Goal: Participate in discussion: Engage in conversation with other users on a specific topic

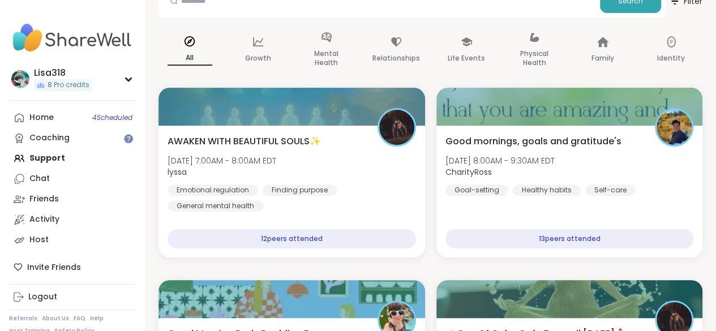
scroll to position [140, 0]
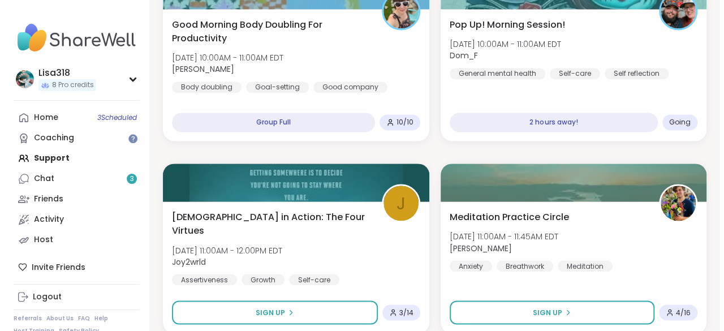
scroll to position [827, 0]
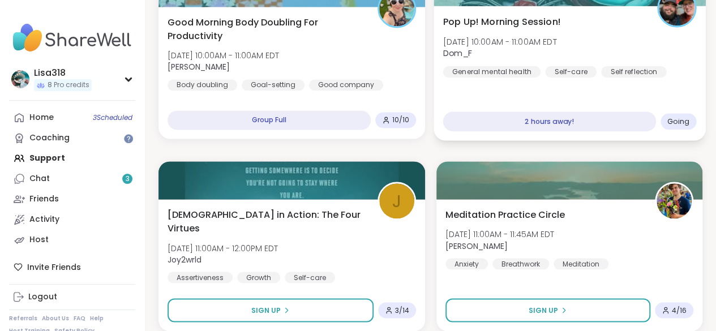
click at [680, 122] on span "Going" at bounding box center [678, 121] width 22 height 9
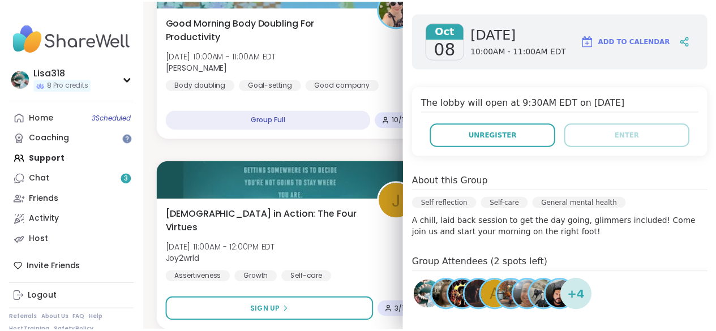
scroll to position [156, 0]
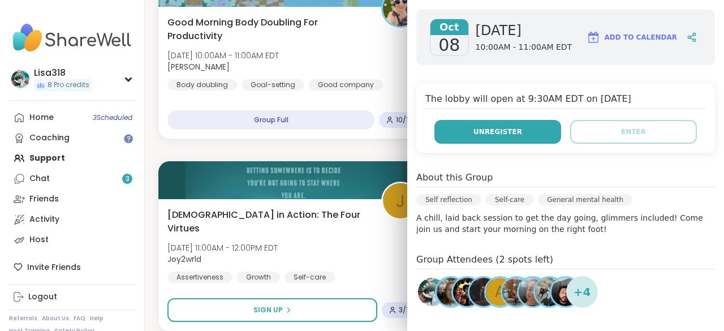
click at [501, 124] on button "Unregister" at bounding box center [498, 132] width 127 height 24
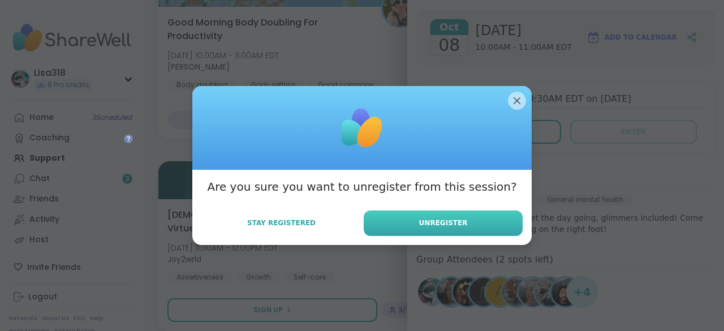
click at [466, 225] on button "Unregister" at bounding box center [443, 223] width 159 height 25
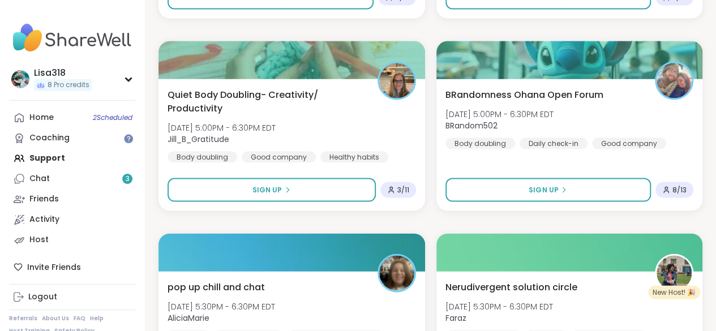
scroll to position [3257, 0]
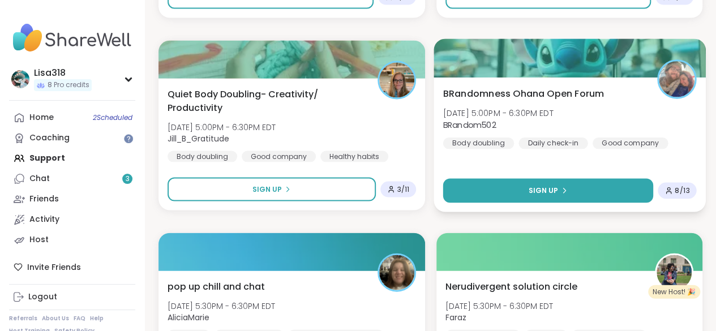
click at [594, 194] on button "Sign Up" at bounding box center [548, 191] width 210 height 24
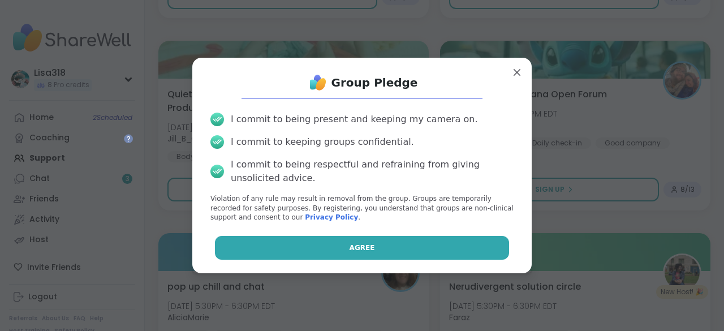
click at [475, 247] on button "Agree" at bounding box center [362, 248] width 295 height 24
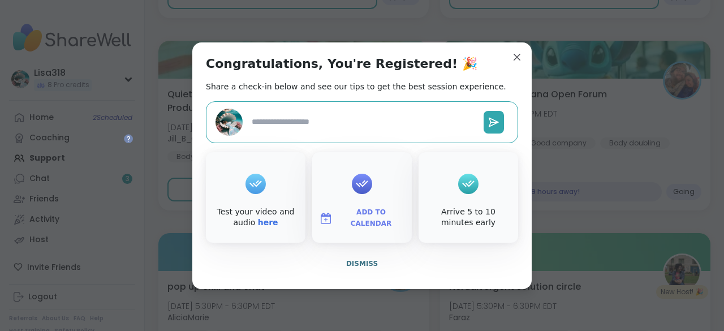
type textarea "*"
click at [526, 57] on div "Congratulations, You're Registered! 🎉 Share a check-in below and see our tips t…" at bounding box center [362, 165] width 340 height 247
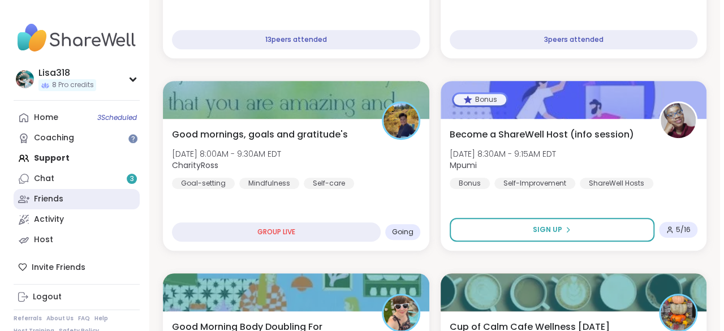
scroll to position [333, 0]
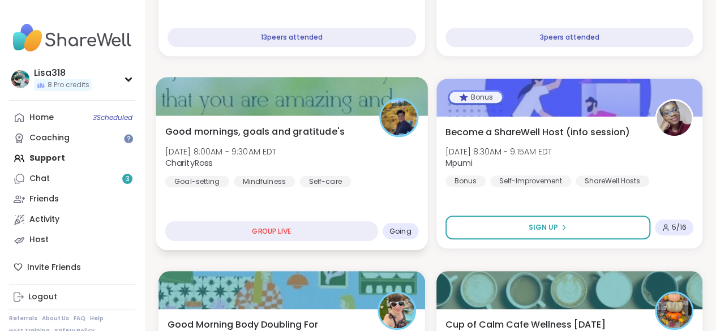
click at [402, 227] on span "Going" at bounding box center [400, 230] width 22 height 9
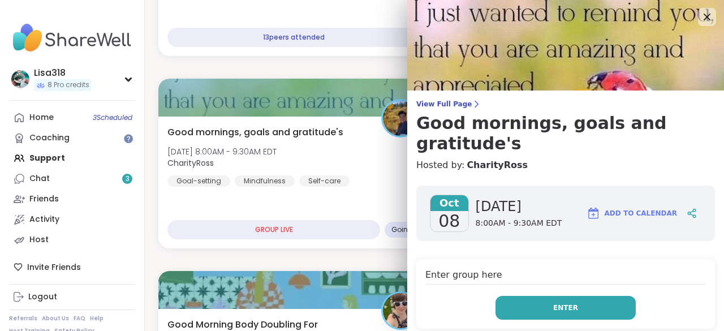
click at [558, 303] on span "Enter" at bounding box center [565, 308] width 25 height 10
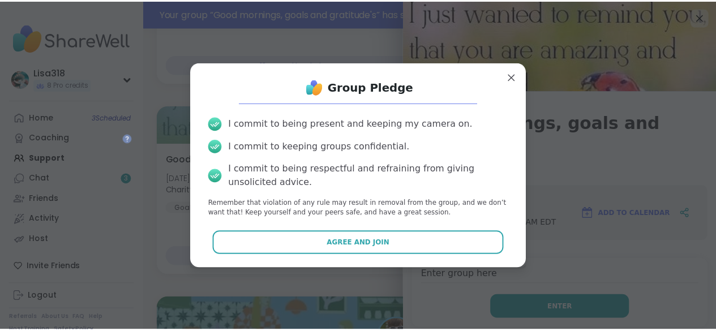
scroll to position [360, 0]
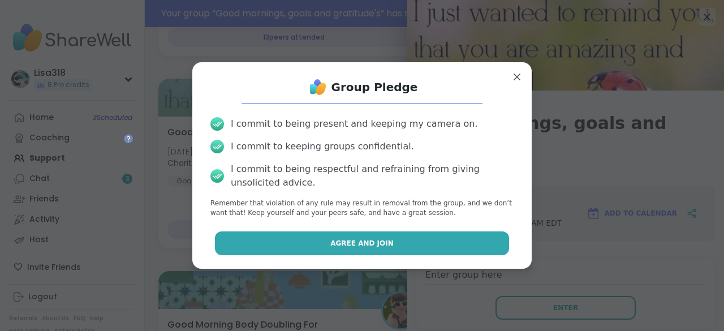
click at [428, 244] on button "Agree and Join" at bounding box center [362, 243] width 295 height 24
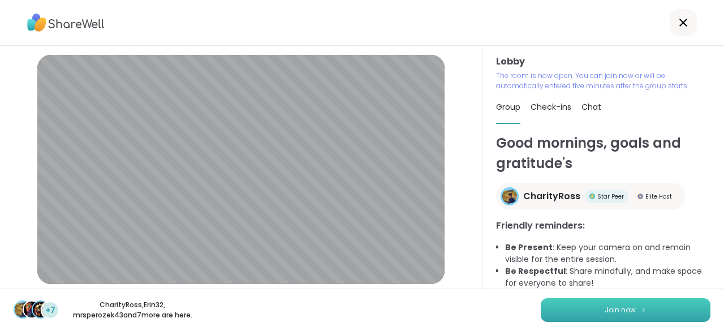
click at [645, 315] on button "Join now" at bounding box center [626, 310] width 170 height 24
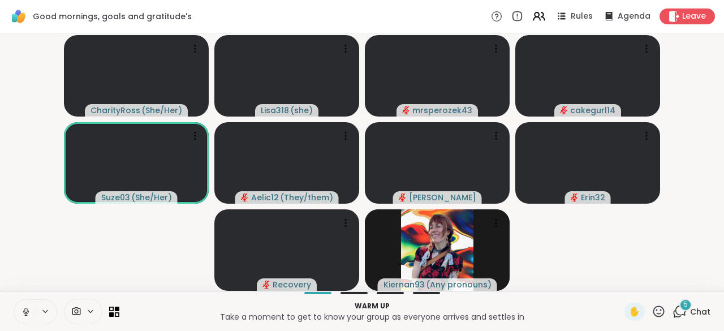
click at [31, 313] on button at bounding box center [25, 312] width 22 height 24
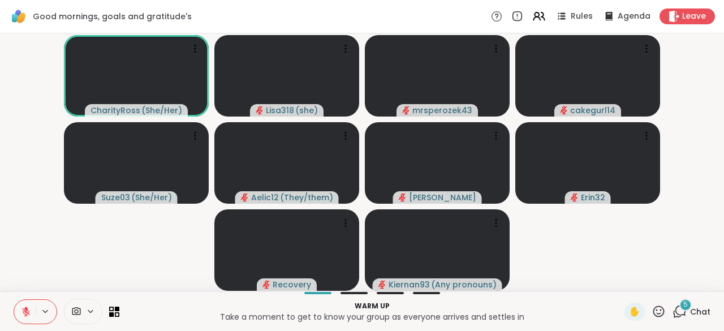
click at [673, 318] on icon at bounding box center [680, 311] width 14 height 14
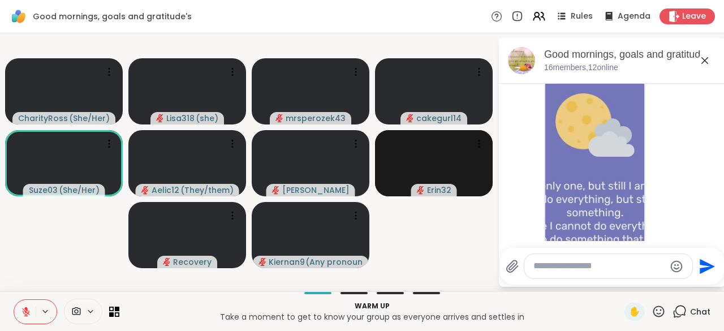
scroll to position [145, 0]
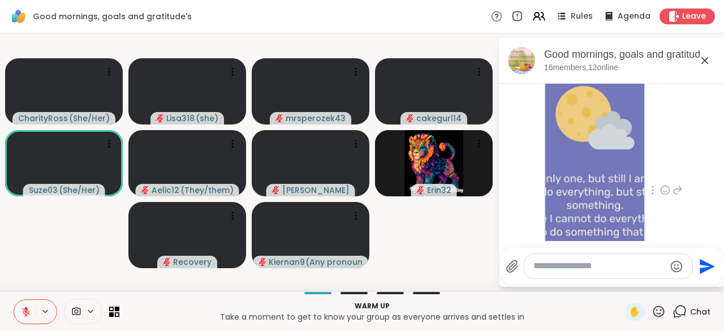
click at [589, 199] on img at bounding box center [595, 187] width 99 height 260
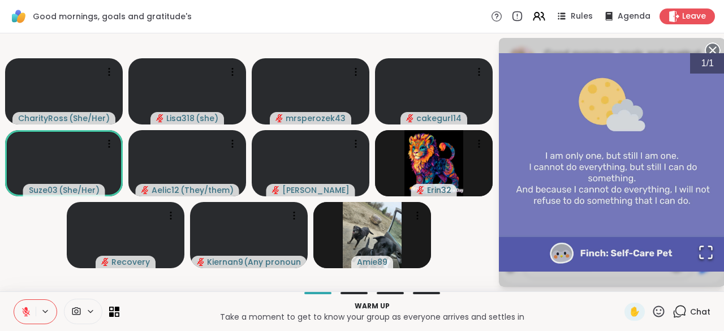
click at [709, 52] on circle at bounding box center [713, 51] width 14 height 14
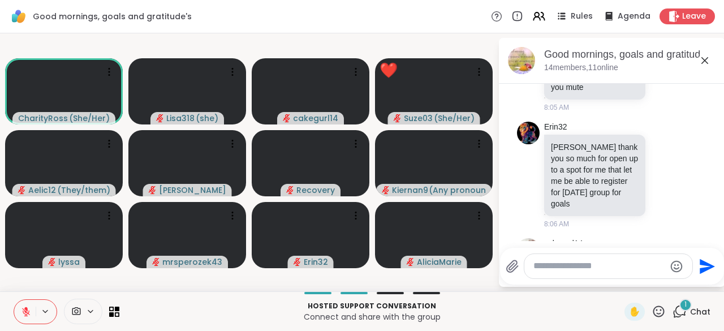
scroll to position [752, 0]
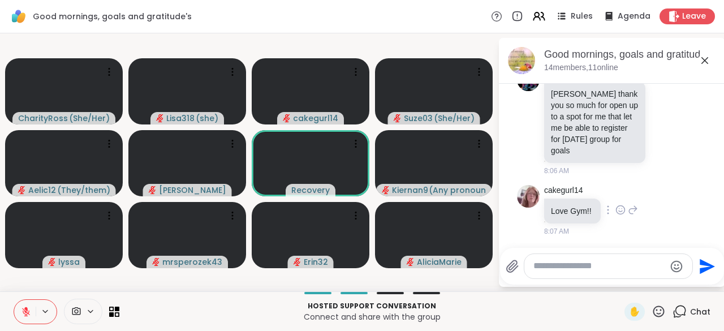
click at [620, 209] on icon at bounding box center [620, 209] width 0 height 0
click at [622, 200] on button "Select Reaction: Heart" at bounding box center [620, 192] width 23 height 23
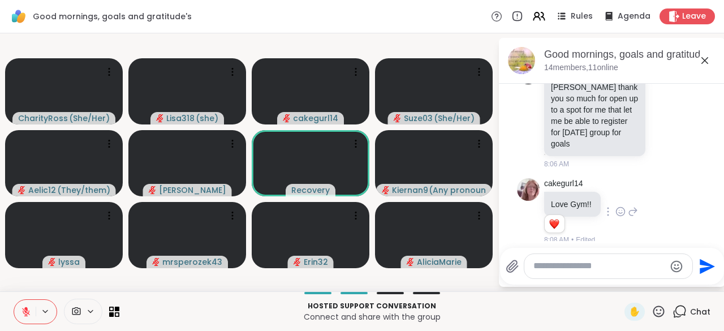
scroll to position [767, 0]
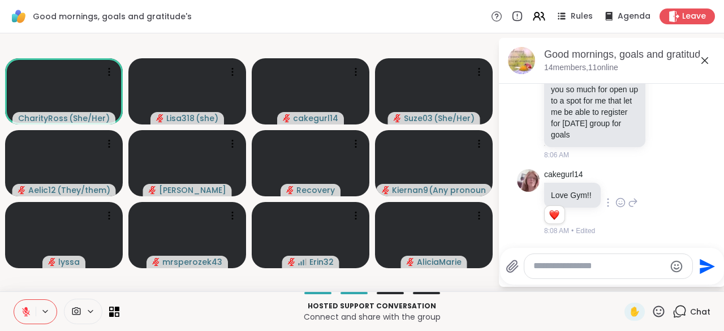
click at [24, 308] on icon at bounding box center [26, 312] width 10 height 10
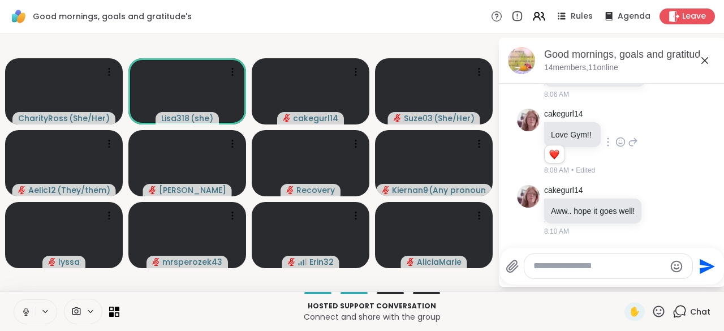
scroll to position [899, 0]
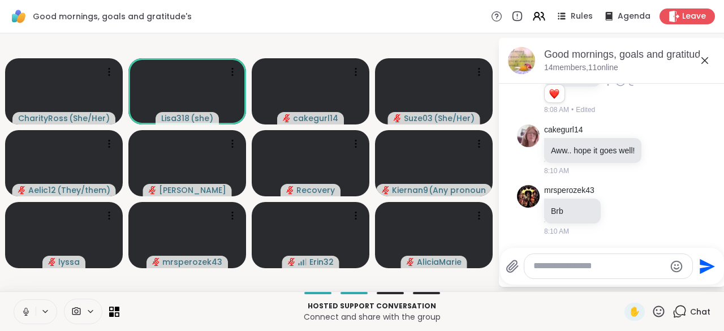
click at [22, 312] on icon at bounding box center [26, 312] width 10 height 10
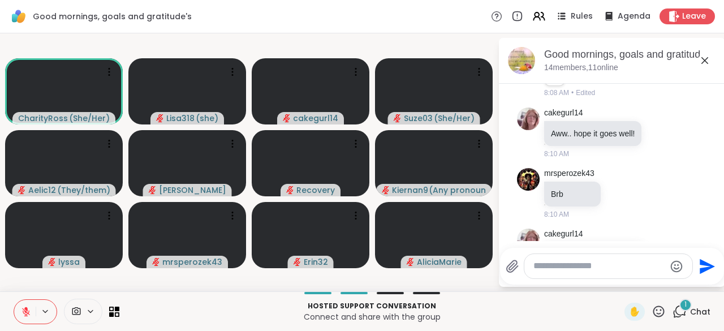
scroll to position [981, 0]
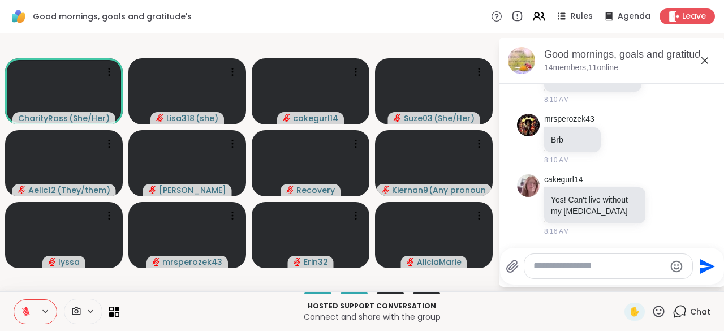
click at [550, 272] on textarea "Type your message" at bounding box center [600, 266] width 132 height 12
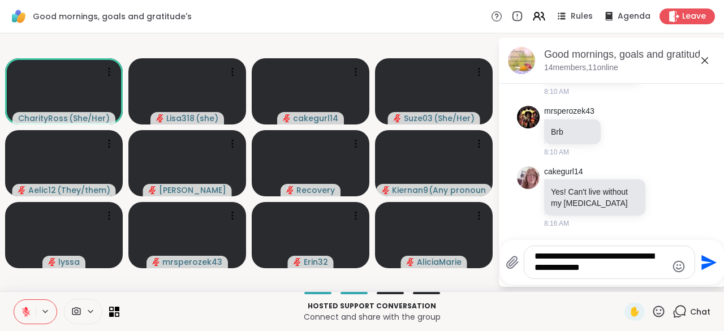
type textarea "**********"
click at [701, 270] on icon "Send" at bounding box center [708, 263] width 18 height 18
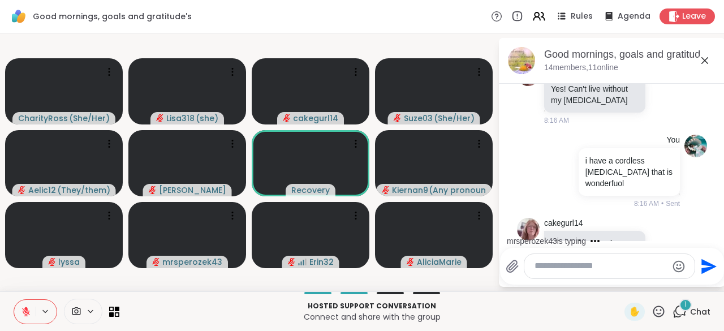
scroll to position [1135, 0]
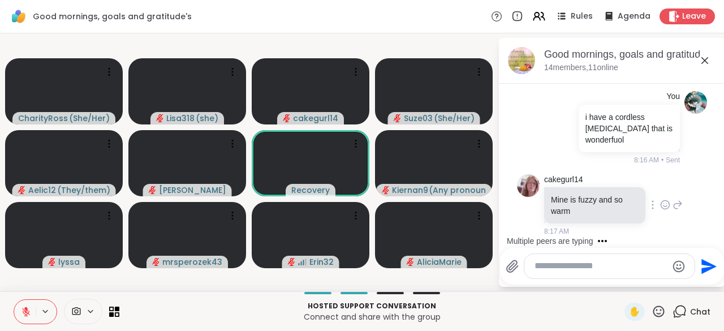
click at [653, 206] on icon at bounding box center [653, 205] width 1 height 8
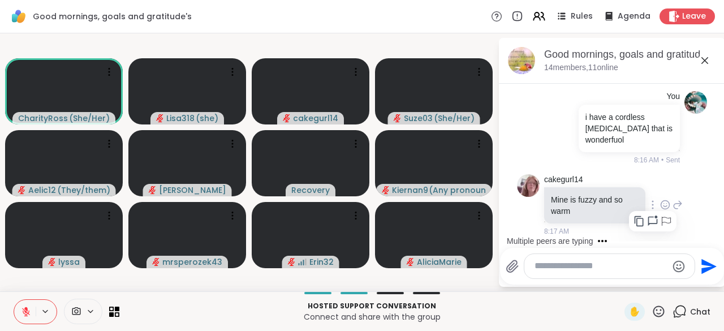
click at [660, 207] on icon at bounding box center [665, 204] width 10 height 11
click at [660, 192] on div "Select Reaction: Heart" at bounding box center [665, 187] width 10 height 10
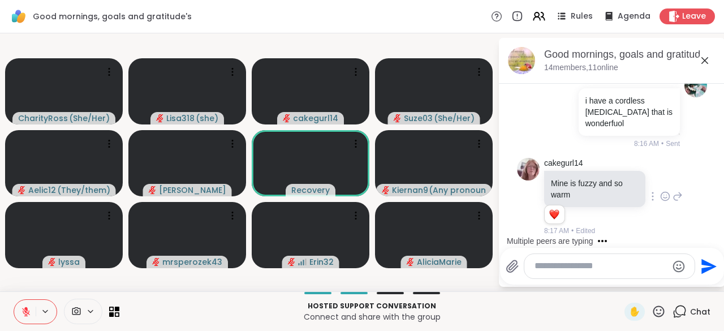
click at [648, 192] on div at bounding box center [653, 197] width 10 height 14
click at [675, 201] on icon at bounding box center [679, 197] width 8 height 8
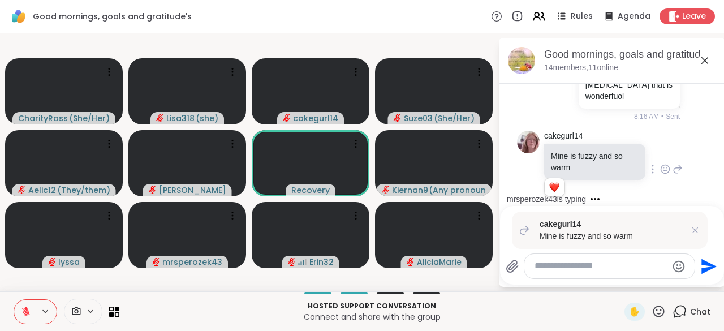
scroll to position [1253, 0]
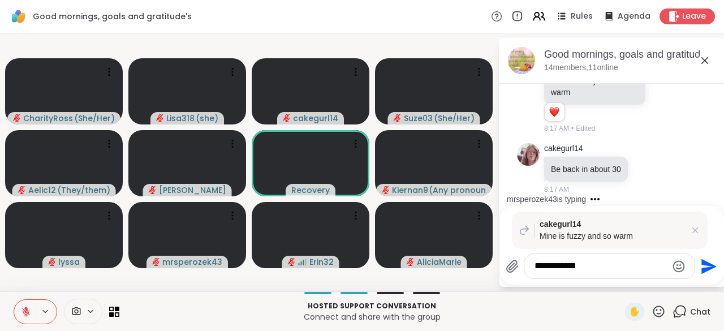
type textarea "**********"
click at [712, 267] on icon "Send" at bounding box center [709, 266] width 15 height 15
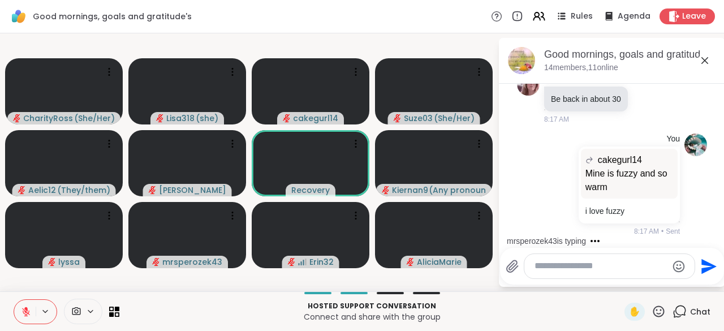
click at [24, 315] on icon at bounding box center [26, 312] width 10 height 10
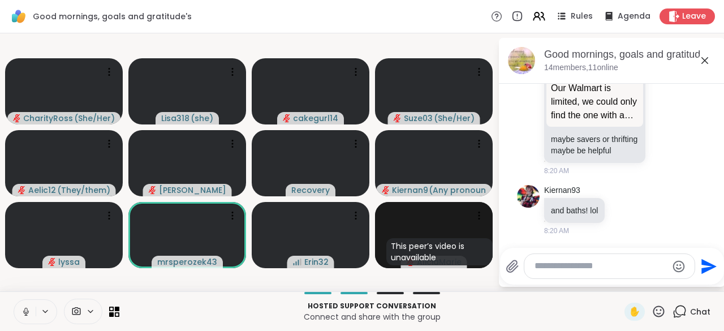
scroll to position [1807, 0]
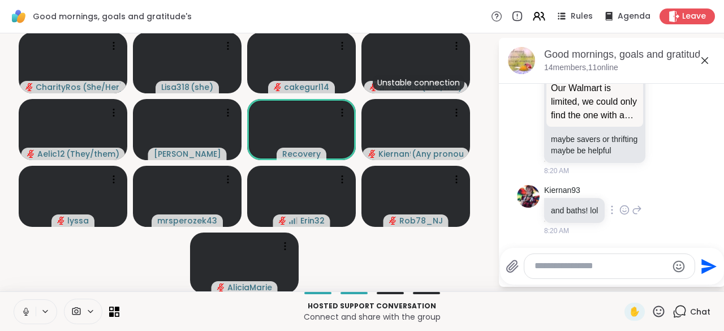
click at [611, 213] on icon at bounding box center [612, 209] width 2 height 9
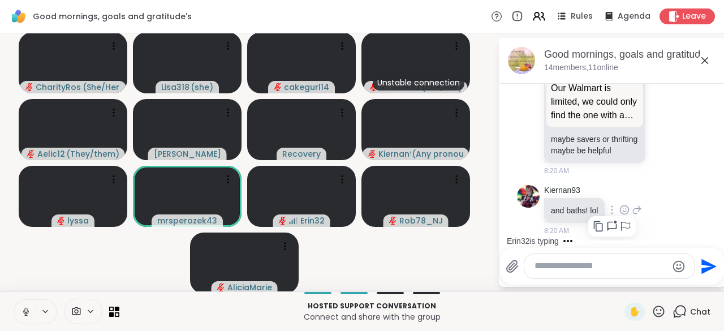
click at [632, 216] on icon at bounding box center [637, 210] width 10 height 14
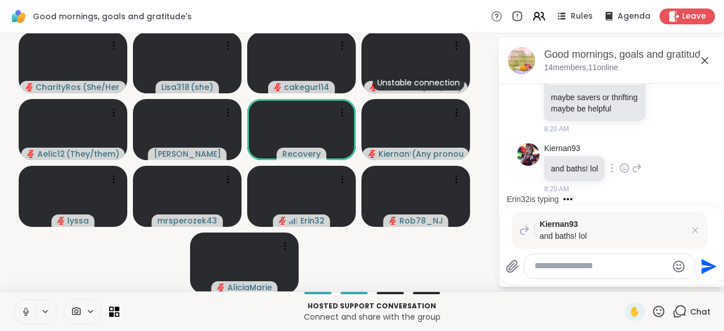
click at [625, 183] on div "Kiernan93 and baths! lol 8:20 AM" at bounding box center [612, 169] width 190 height 61
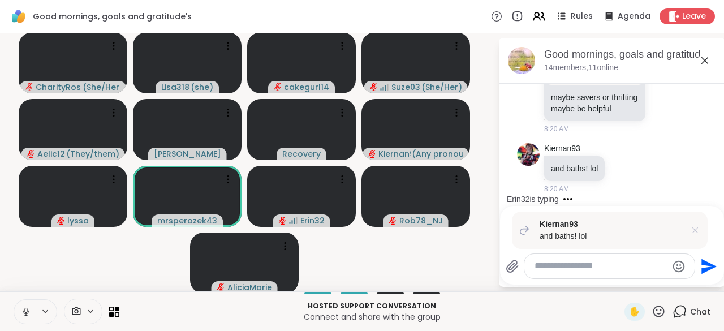
click at [690, 234] on icon at bounding box center [695, 230] width 11 height 11
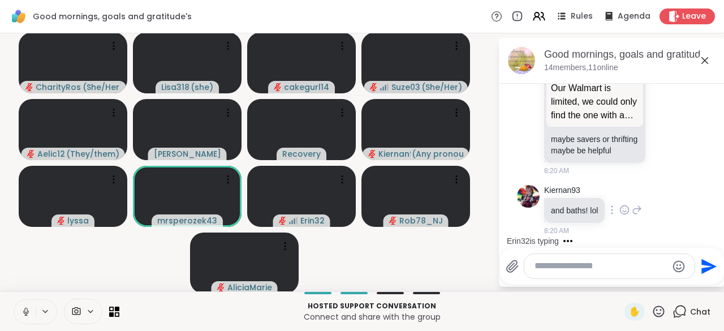
click at [623, 212] on icon at bounding box center [624, 211] width 3 height 1
click at [620, 196] on div "Select Reaction: Heart" at bounding box center [625, 192] width 10 height 10
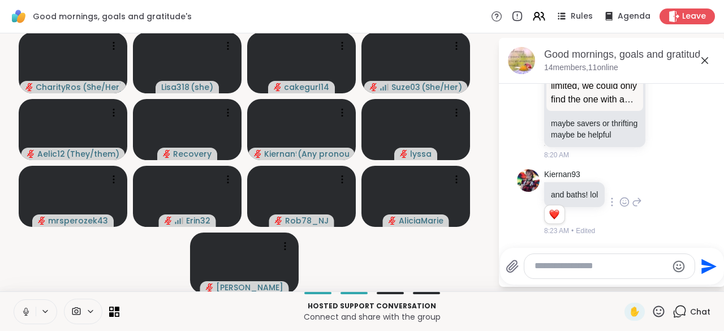
scroll to position [1940, 0]
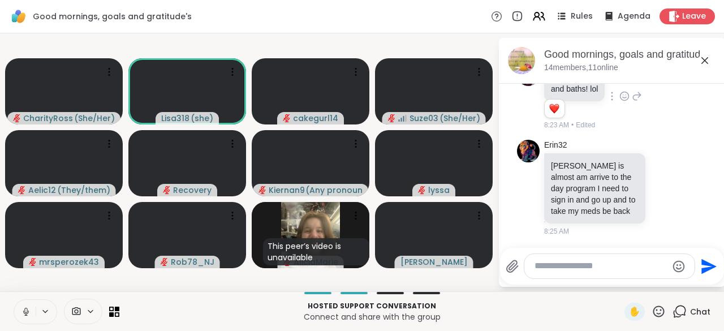
click at [19, 314] on button at bounding box center [25, 312] width 22 height 24
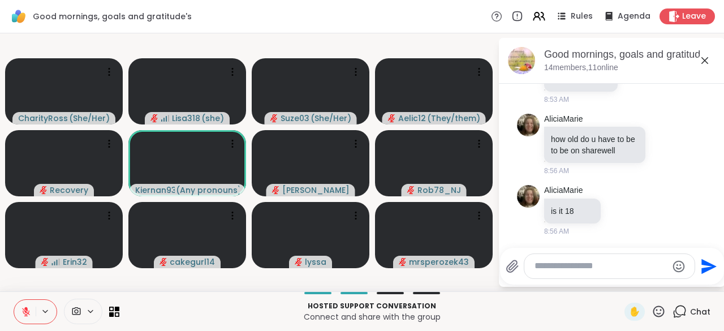
scroll to position [2823, 0]
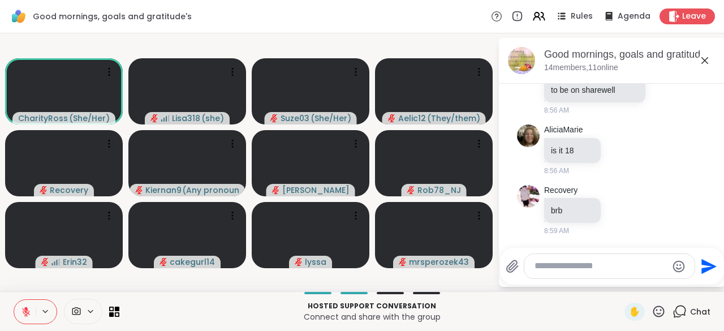
click at [16, 311] on button at bounding box center [25, 312] width 22 height 24
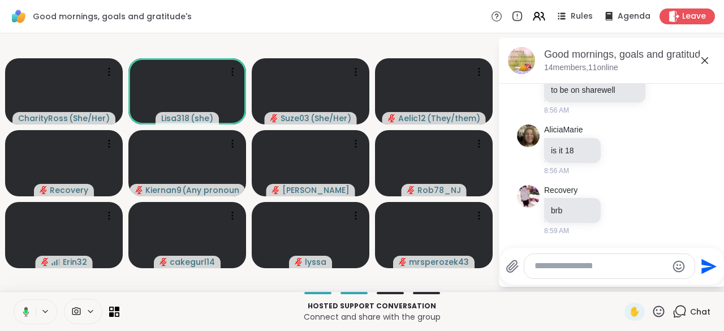
click at [25, 318] on button at bounding box center [23, 312] width 23 height 24
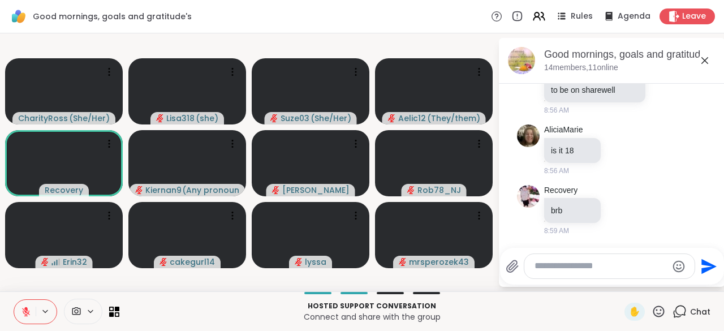
click at [24, 319] on button at bounding box center [25, 312] width 22 height 24
click at [21, 315] on icon at bounding box center [26, 312] width 10 height 10
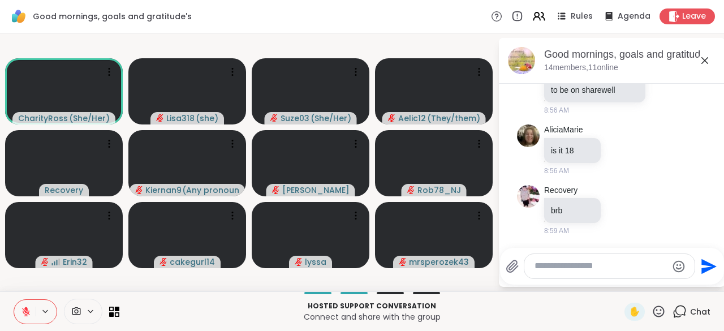
click at [21, 311] on icon at bounding box center [26, 312] width 10 height 10
click at [27, 310] on icon at bounding box center [26, 312] width 6 height 10
click at [32, 312] on button at bounding box center [25, 312] width 22 height 24
click at [654, 316] on icon at bounding box center [659, 311] width 11 height 11
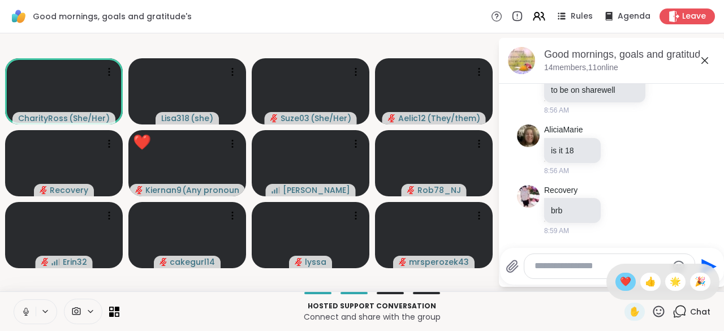
click at [620, 288] on span "❤️" at bounding box center [625, 282] width 11 height 14
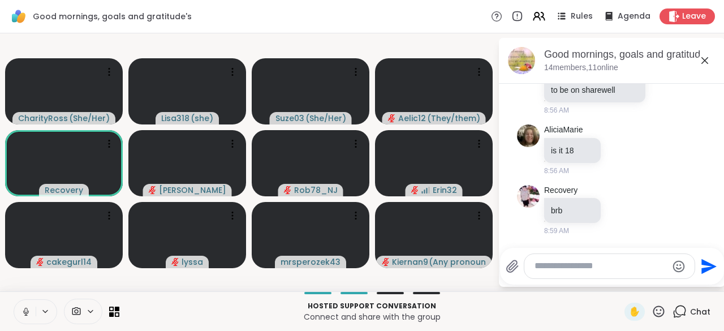
click at [19, 306] on button at bounding box center [25, 312] width 22 height 24
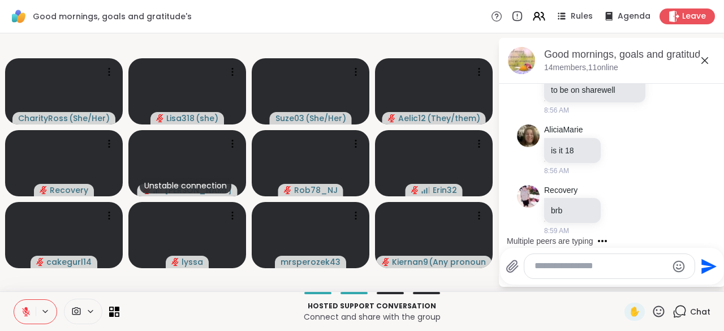
click at [554, 270] on textarea "Type your message" at bounding box center [601, 266] width 132 height 12
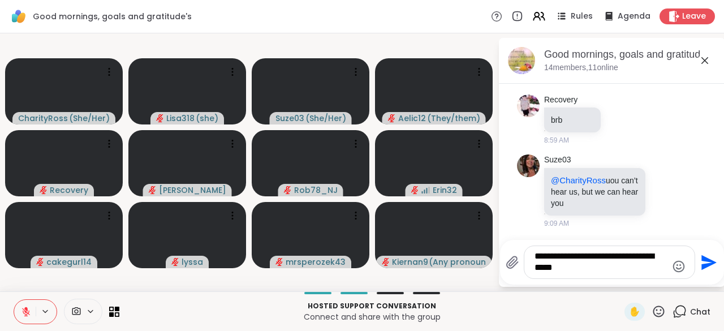
scroll to position [2985, 0]
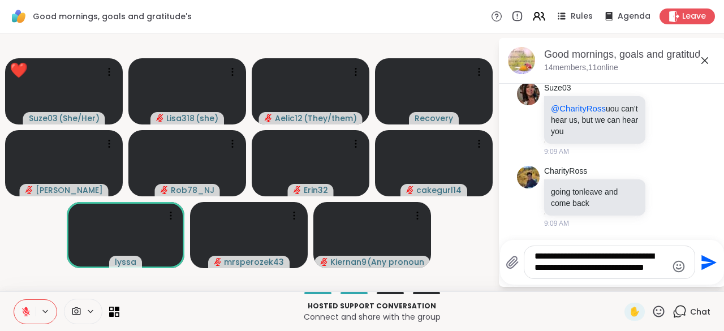
click at [30, 199] on video-player-container "❤️ Suze03 ( She/Her ) ❤️ ❤️ ❤️ ❤️ ❤️ ❤️ ❤️ ❤️ ❤️ ❤️ ❤️ Lisa318 ( she ) Aelic12 …" at bounding box center [249, 162] width 484 height 249
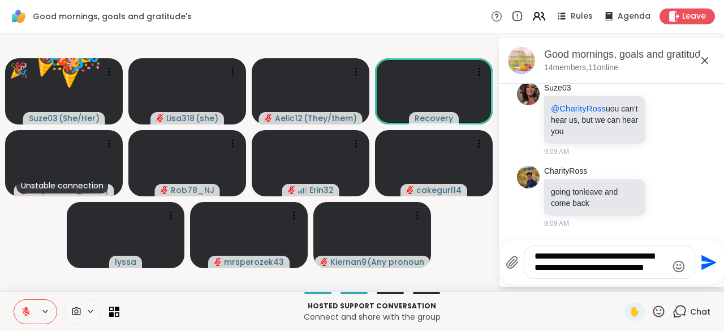
click at [655, 272] on textarea "**********" at bounding box center [601, 262] width 132 height 23
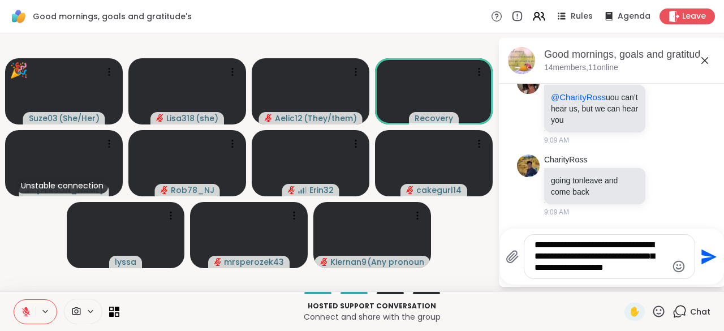
type textarea "**********"
click at [702, 261] on icon "Send" at bounding box center [709, 256] width 15 height 15
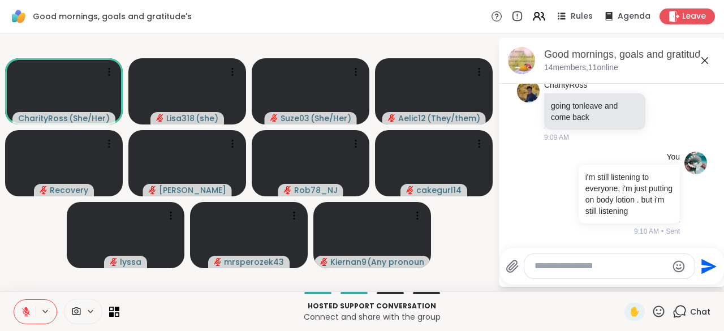
scroll to position [3164, 0]
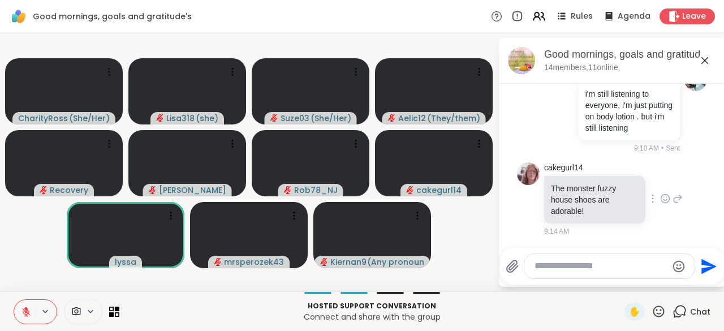
click at [660, 201] on icon at bounding box center [665, 198] width 10 height 11
click at [654, 190] on button "Select Reaction: Heart" at bounding box center [665, 180] width 23 height 23
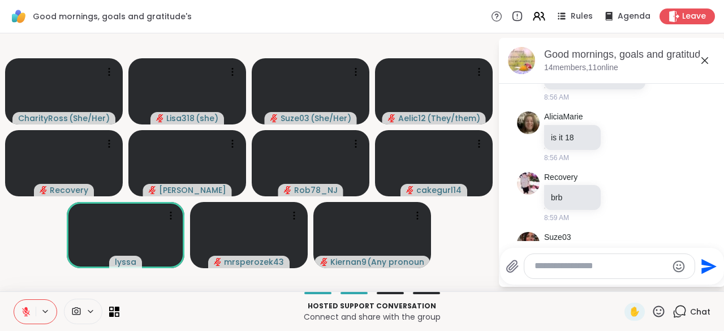
scroll to position [2750, 0]
click at [673, 75] on icon at bounding box center [678, 69] width 10 height 14
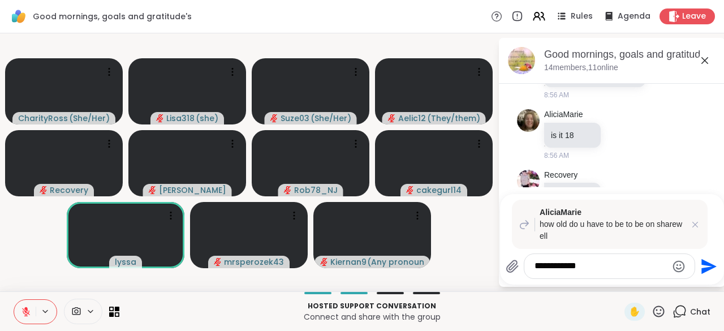
type textarea "**********"
click at [705, 276] on button "Send" at bounding box center [707, 266] width 25 height 25
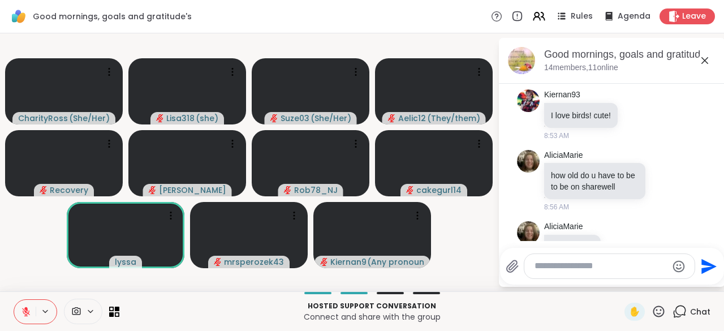
scroll to position [2637, 0]
click at [625, 120] on icon at bounding box center [625, 116] width 1 height 8
click at [637, 118] on icon at bounding box center [637, 117] width 3 height 1
click at [642, 102] on div "Select Reaction: Heart" at bounding box center [638, 97] width 10 height 10
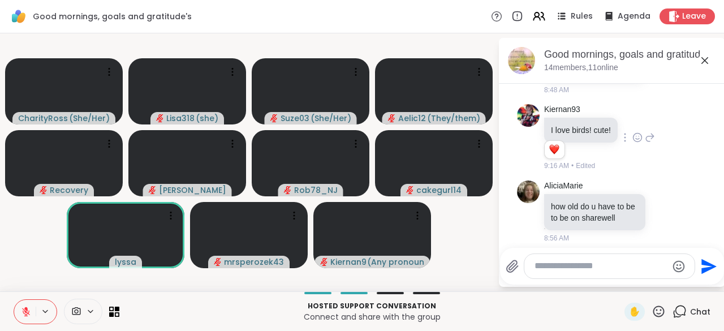
scroll to position [2618, 0]
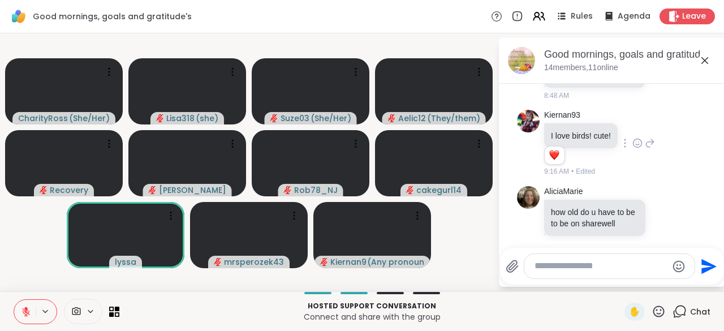
click at [645, 101] on div "cakegurl14 Sorry lol.. don't press back button on phone.. 8:48 AM" at bounding box center [613, 69] width 139 height 63
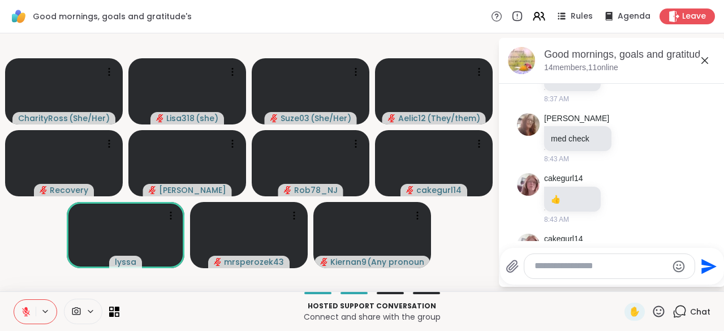
scroll to position [2360, 0]
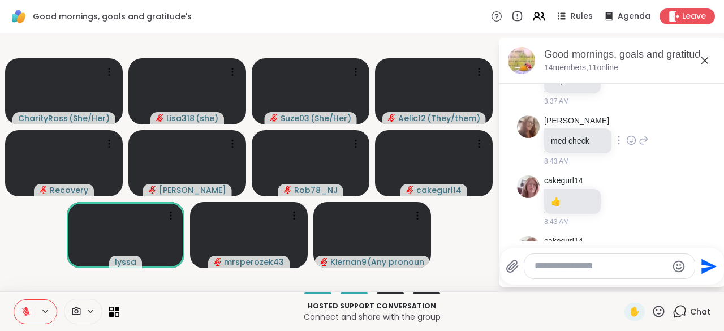
click at [614, 147] on div at bounding box center [619, 141] width 10 height 14
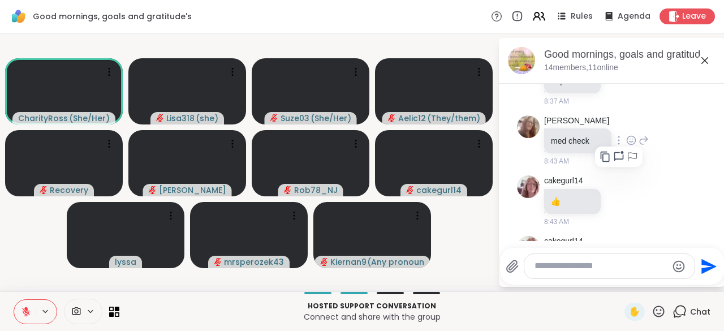
click at [639, 147] on icon at bounding box center [644, 141] width 10 height 14
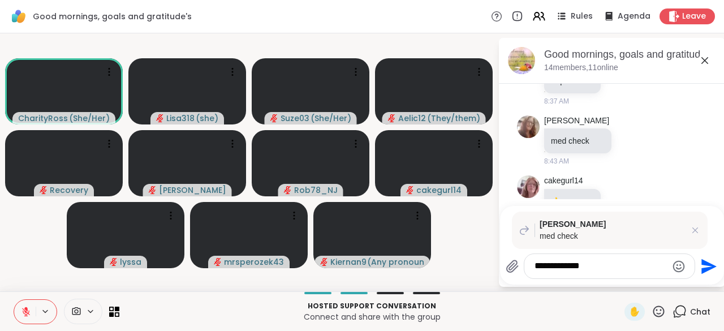
type textarea "**********"
click at [706, 275] on icon "Send" at bounding box center [708, 266] width 18 height 18
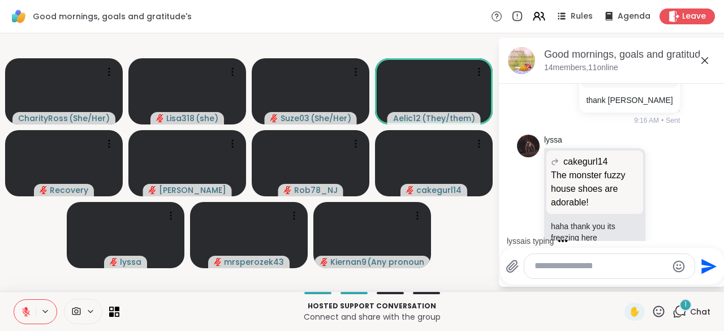
scroll to position [3558, 0]
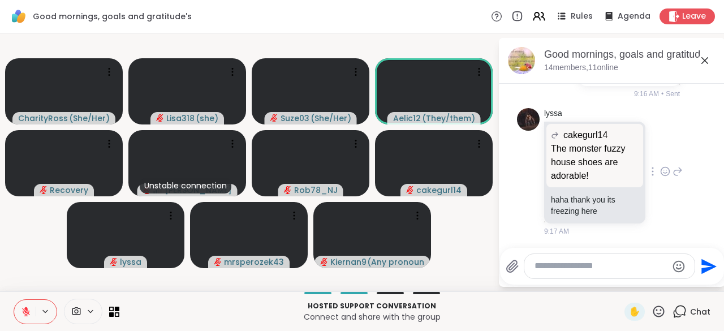
click at [648, 166] on div at bounding box center [653, 172] width 10 height 14
click at [660, 174] on icon at bounding box center [665, 171] width 10 height 11
click at [656, 165] on li at bounding box center [665, 153] width 23 height 23
click at [652, 171] on icon at bounding box center [653, 171] width 2 height 9
click at [660, 174] on icon at bounding box center [665, 171] width 10 height 11
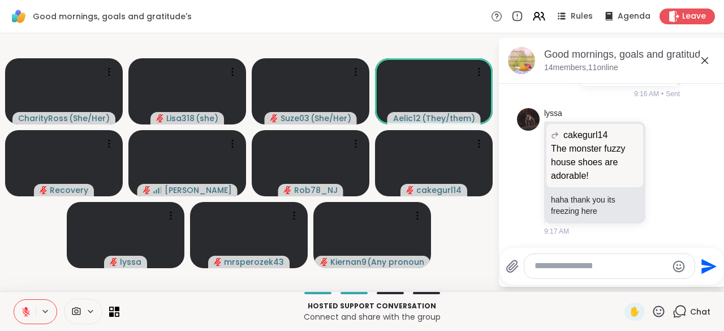
click at [660, 159] on span "Select Reaction: Heart" at bounding box center [665, 153] width 10 height 11
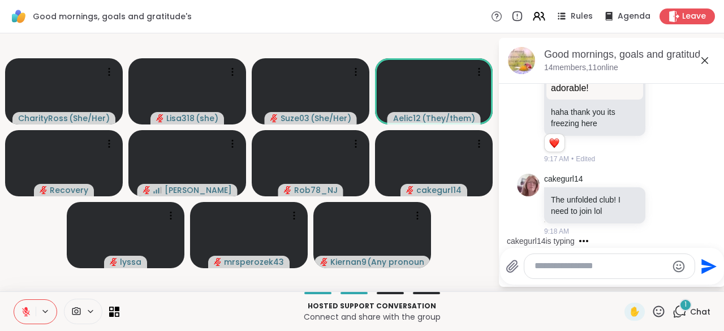
scroll to position [3645, 0]
click at [652, 315] on icon at bounding box center [659, 311] width 14 height 14
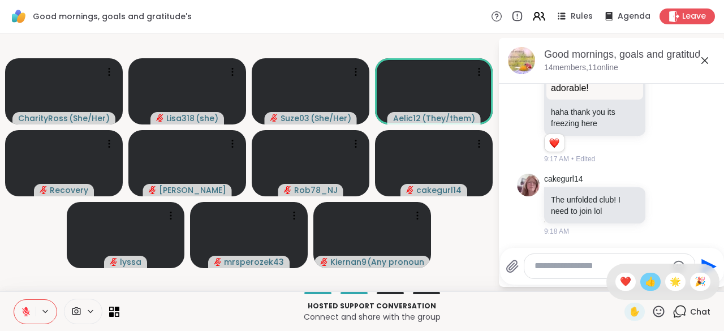
click at [641, 289] on div "👍" at bounding box center [651, 282] width 20 height 18
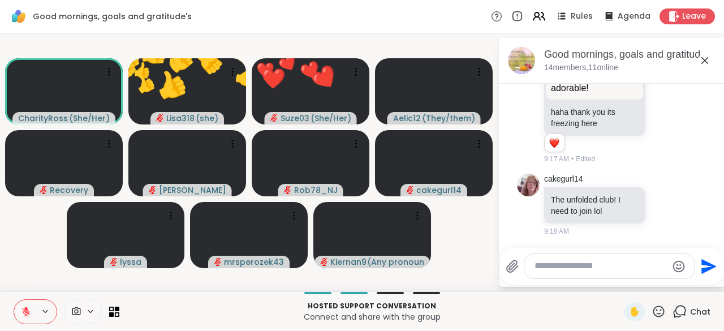
click at [652, 317] on icon at bounding box center [659, 311] width 14 height 14
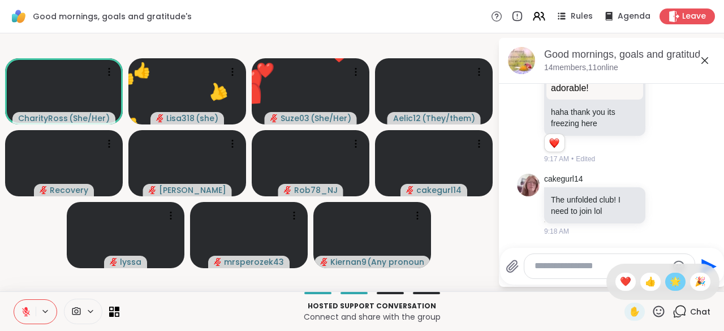
click at [670, 286] on span "🌟" at bounding box center [675, 282] width 11 height 14
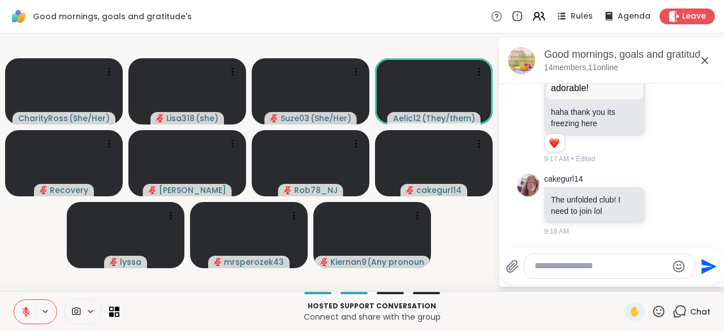
click at [655, 313] on icon at bounding box center [659, 311] width 14 height 14
click at [645, 284] on span "👍" at bounding box center [650, 282] width 11 height 14
click at [654, 314] on icon at bounding box center [659, 311] width 11 height 11
click at [620, 282] on span "❤️" at bounding box center [625, 282] width 11 height 14
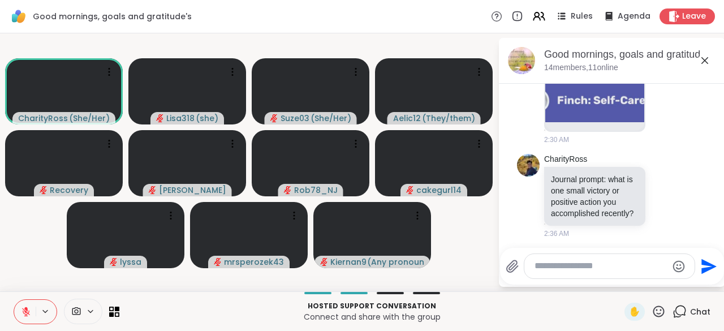
scroll to position [312, 0]
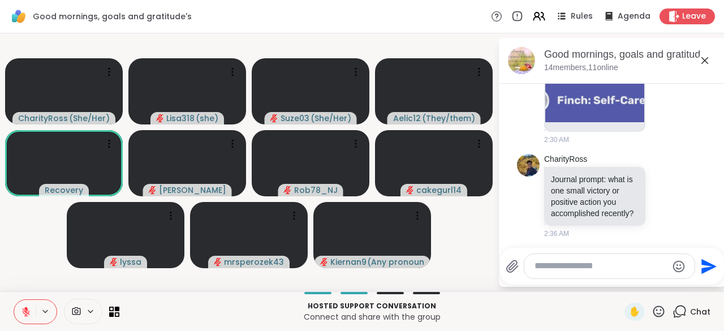
click at [715, 215] on html "Good mornings, goals and gratitude's Rules Agenda Leave CharityRoss ( She/Her )…" at bounding box center [362, 165] width 724 height 331
click at [715, 235] on html "Good mornings, goals and gratitude's Rules Agenda Leave CharityRoss ( She/Her )…" at bounding box center [362, 165] width 724 height 331
click at [715, 229] on html "Good mornings, goals and gratitude's Rules Agenda Leave CharityRoss ( She/Her )…" at bounding box center [362, 165] width 724 height 331
click at [715, 233] on html "Good mornings, goals and gratitude's Rules Agenda Leave CharityRoss ( She/Her )…" at bounding box center [362, 165] width 724 height 331
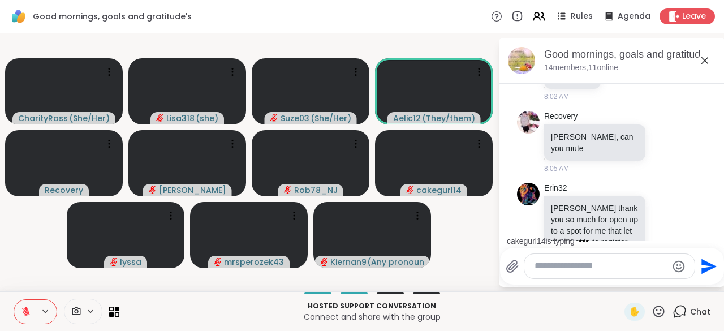
scroll to position [635, 0]
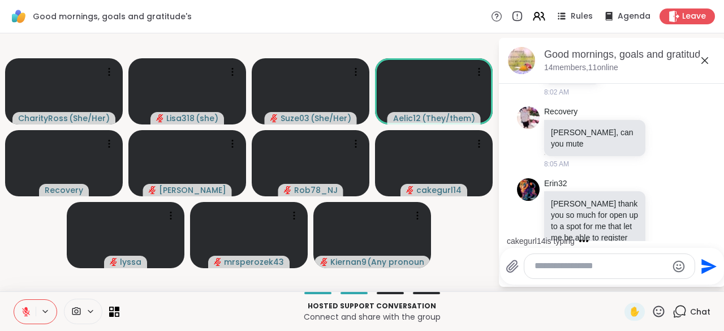
click at [715, 243] on html "Good mornings, goals and gratitude's Rules Agenda Leave CharityRoss ( She/Her )…" at bounding box center [362, 165] width 724 height 331
click at [715, 241] on html "Good mornings, goals and gratitude's Rules Agenda Leave CharityRoss ( She/Her )…" at bounding box center [362, 165] width 724 height 331
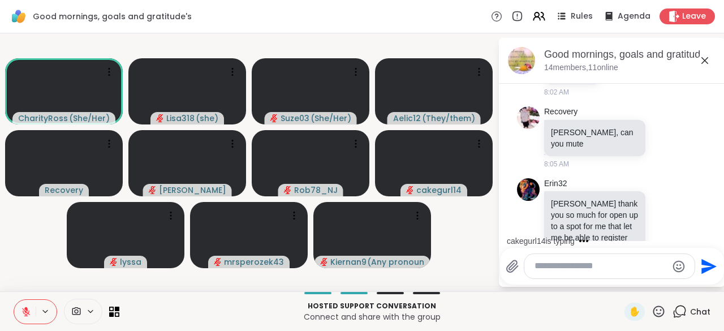
click at [715, 244] on html "Good mornings, goals and gratitude's Rules Agenda Leave CharityRoss ( She/Her )…" at bounding box center [362, 165] width 724 height 331
click at [715, 242] on html "Good mornings, goals and gratitude's Rules Agenda Leave CharityRoss ( She/Her )…" at bounding box center [362, 165] width 724 height 331
click at [715, 243] on html "Good mornings, goals and gratitude's Rules Agenda Leave CharityRoss ( She/Her )…" at bounding box center [362, 165] width 724 height 331
click at [715, 247] on html "Good mornings, goals and gratitude's Rules Agenda Leave CharityRoss ( She/Her )…" at bounding box center [362, 165] width 724 height 331
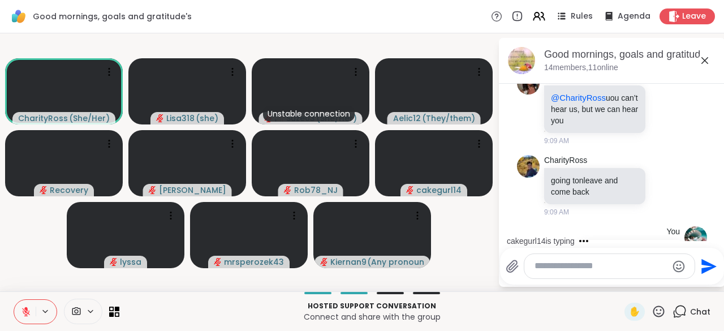
scroll to position [3645, 0]
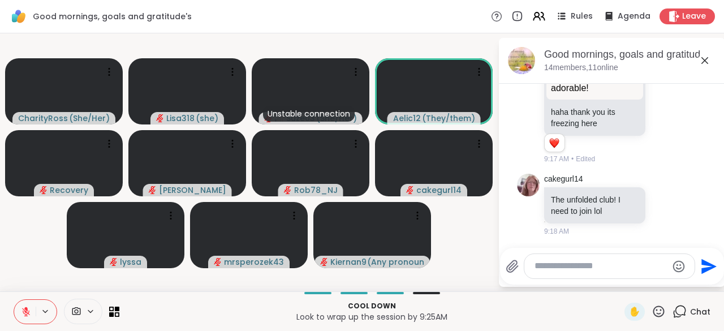
click at [652, 318] on icon at bounding box center [659, 311] width 14 height 14
click at [620, 284] on span "❤️" at bounding box center [625, 282] width 11 height 14
click at [652, 316] on icon at bounding box center [659, 311] width 14 height 14
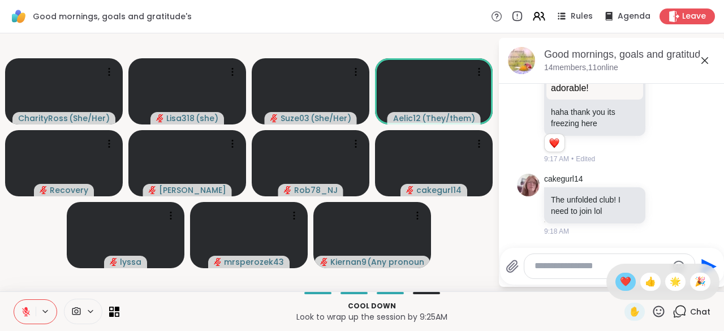
click at [620, 287] on span "❤️" at bounding box center [625, 282] width 11 height 14
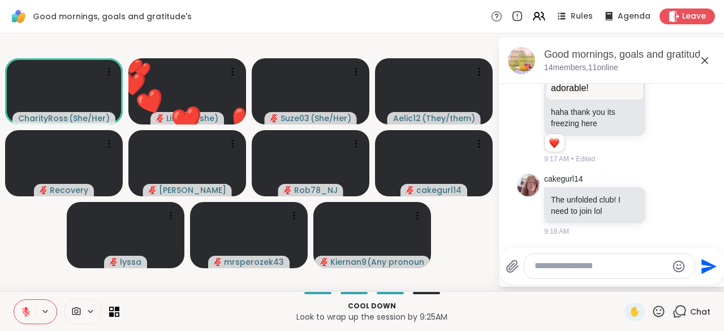
click at [654, 317] on icon at bounding box center [659, 311] width 11 height 11
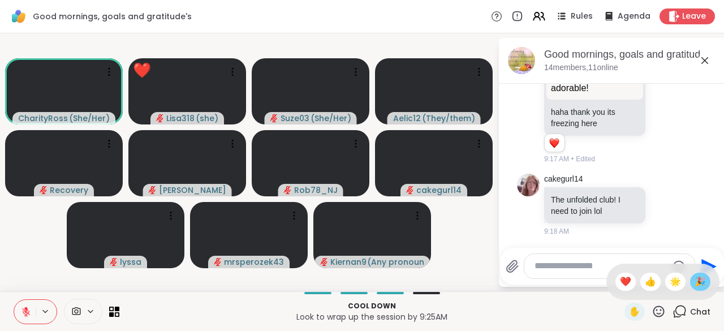
click at [695, 287] on span "🎉" at bounding box center [700, 282] width 11 height 14
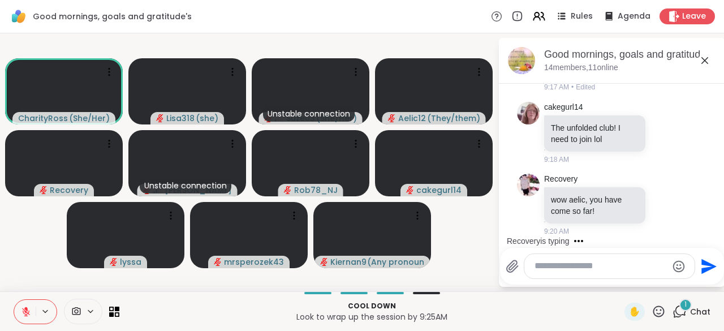
scroll to position [3717, 0]
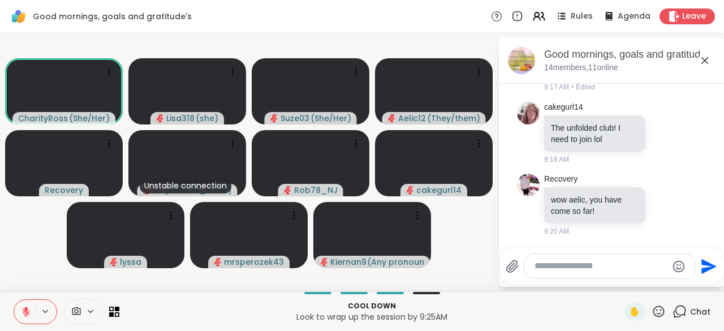
click at [570, 268] on textarea "Type your message" at bounding box center [601, 266] width 132 height 12
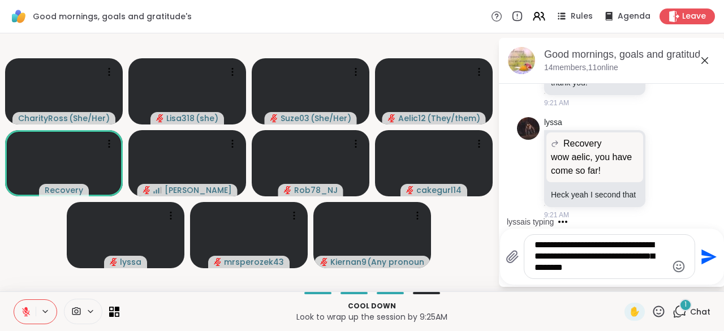
scroll to position [3987, 0]
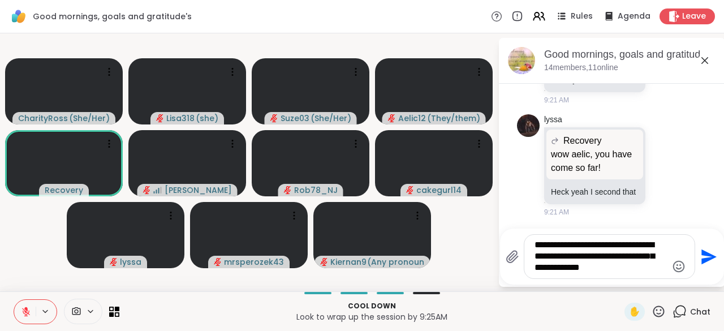
type textarea "**********"
click at [702, 269] on button "Send" at bounding box center [707, 256] width 25 height 25
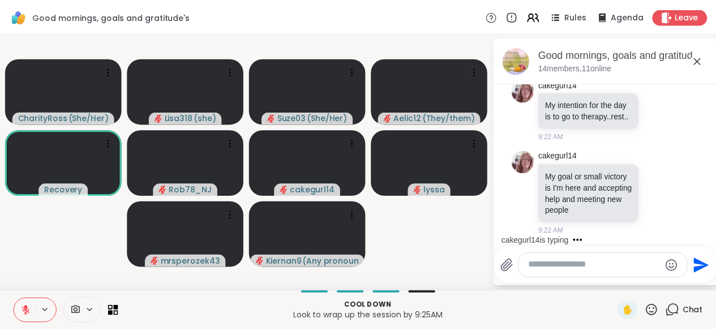
scroll to position [4785, 0]
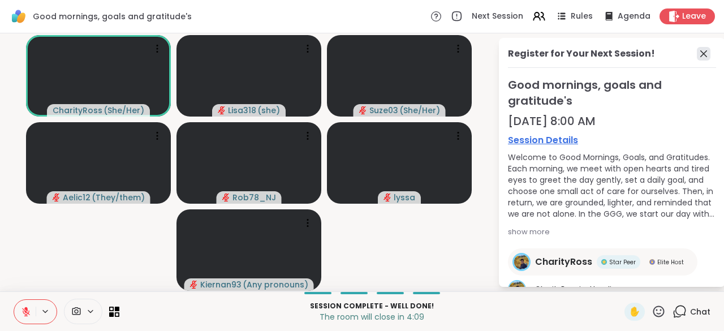
click at [697, 53] on icon at bounding box center [704, 54] width 14 height 14
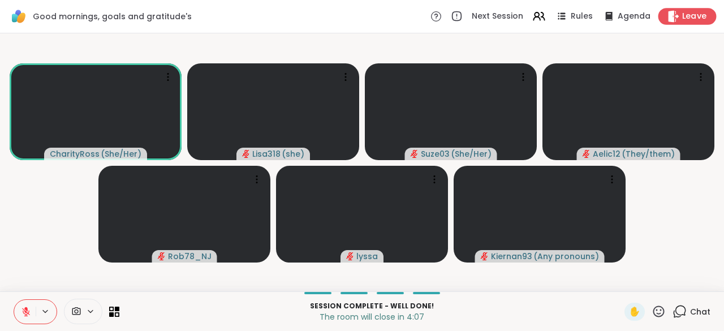
click at [688, 15] on span "Leave" at bounding box center [694, 17] width 25 height 12
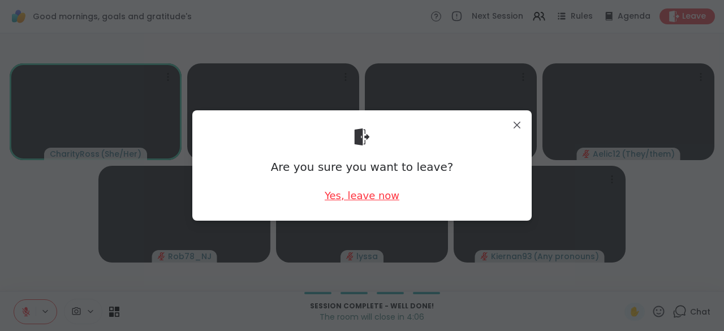
click at [382, 196] on div "Yes, leave now" at bounding box center [362, 195] width 75 height 14
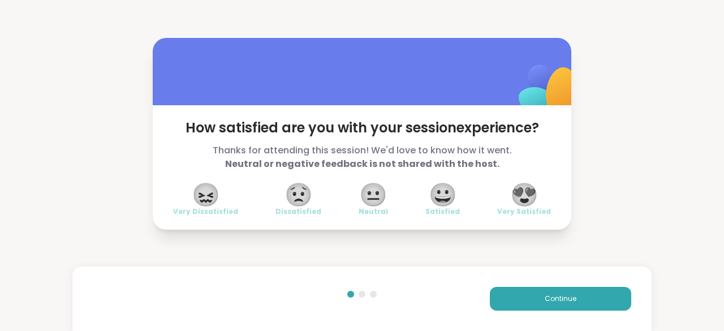
click at [525, 195] on span "😍" at bounding box center [524, 194] width 28 height 20
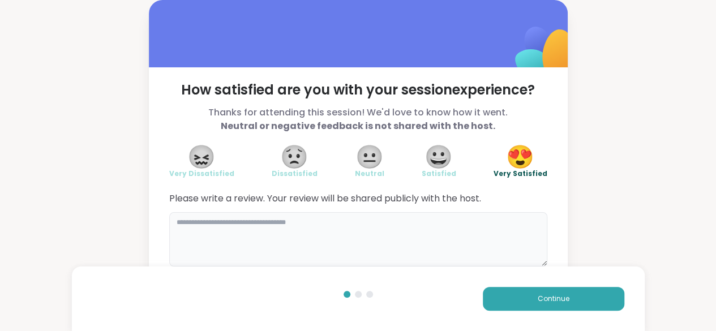
click at [390, 225] on textarea at bounding box center [358, 239] width 378 height 54
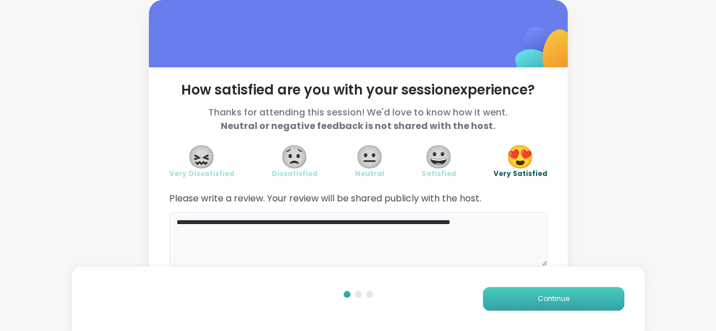
type textarea "**********"
click at [586, 294] on button "Continue" at bounding box center [553, 299] width 141 height 24
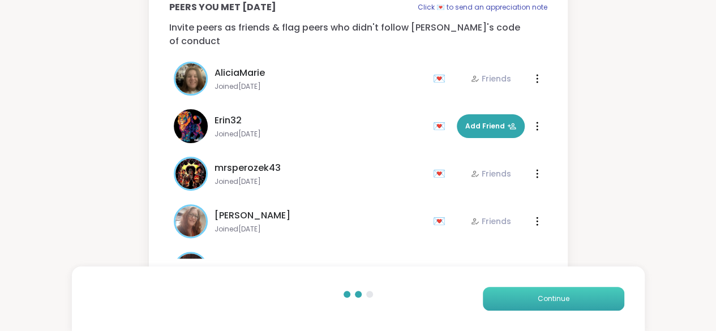
click at [574, 295] on button "Continue" at bounding box center [553, 299] width 141 height 24
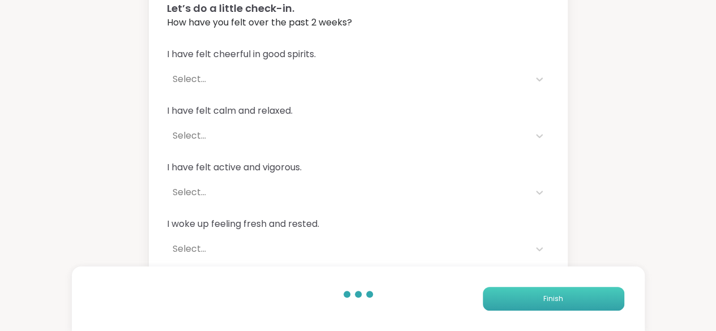
click at [570, 300] on button "Finish" at bounding box center [553, 299] width 141 height 24
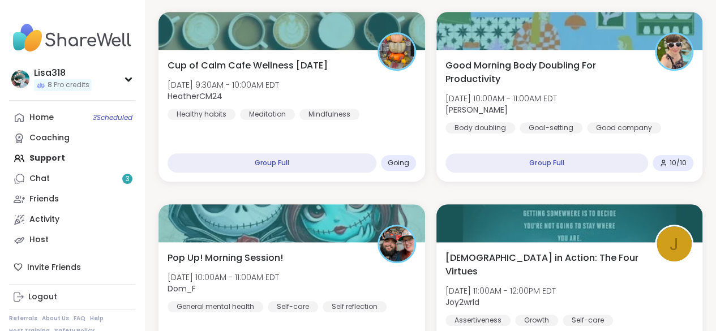
scroll to position [398, 0]
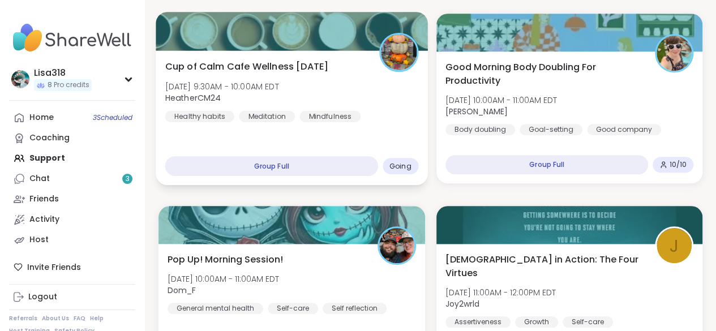
click at [391, 171] on div "Going" at bounding box center [401, 166] width 36 height 16
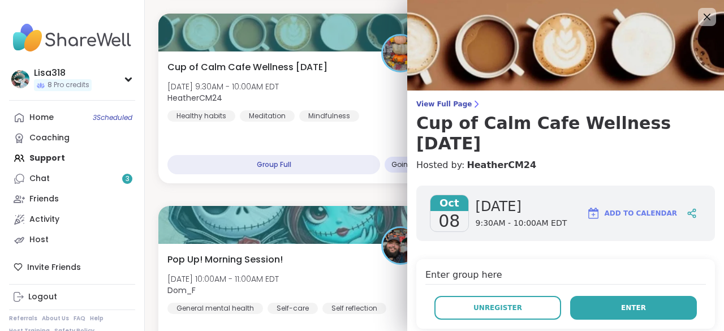
click at [617, 312] on button "Enter" at bounding box center [633, 308] width 127 height 24
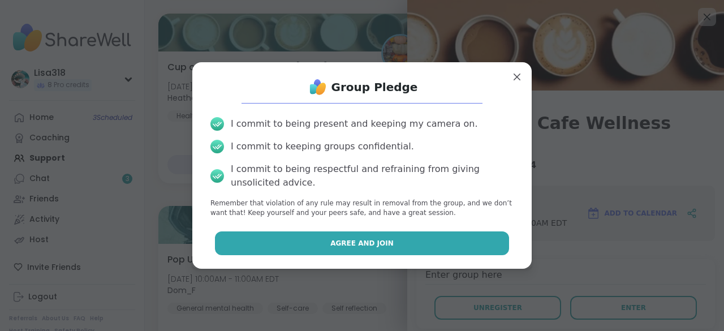
click at [466, 241] on button "Agree and Join" at bounding box center [362, 243] width 295 height 24
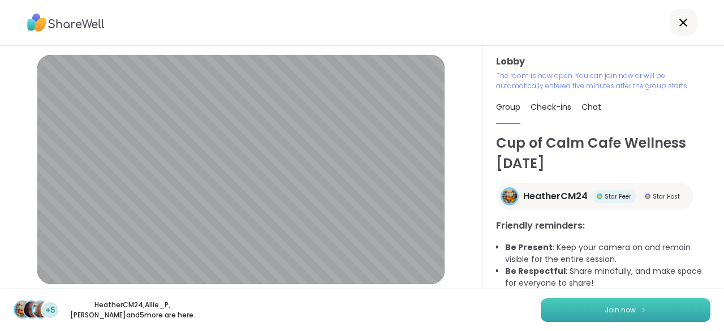
click at [617, 306] on span "Join now" at bounding box center [620, 310] width 31 height 10
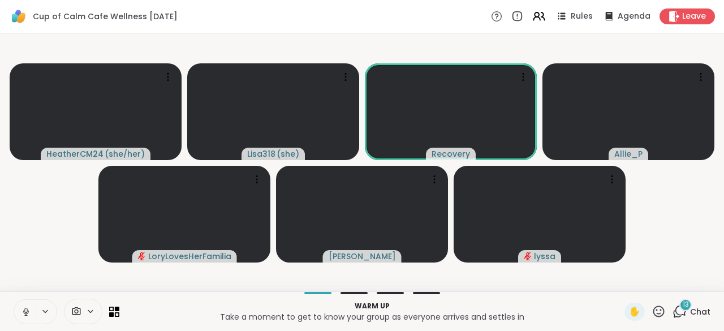
click at [25, 307] on icon at bounding box center [26, 312] width 10 height 10
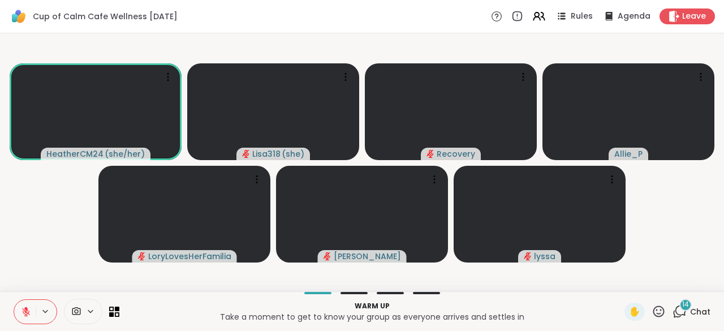
click at [32, 317] on button at bounding box center [25, 312] width 22 height 24
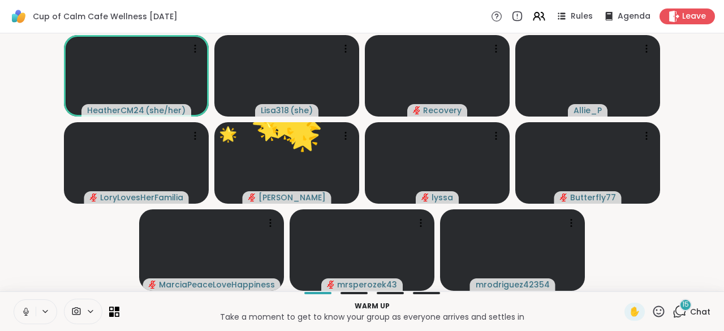
scroll to position [0, 8]
click at [20, 306] on button at bounding box center [25, 312] width 22 height 24
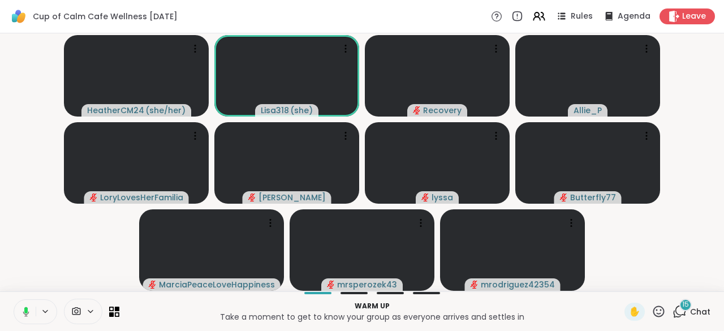
click at [21, 314] on button at bounding box center [23, 312] width 23 height 24
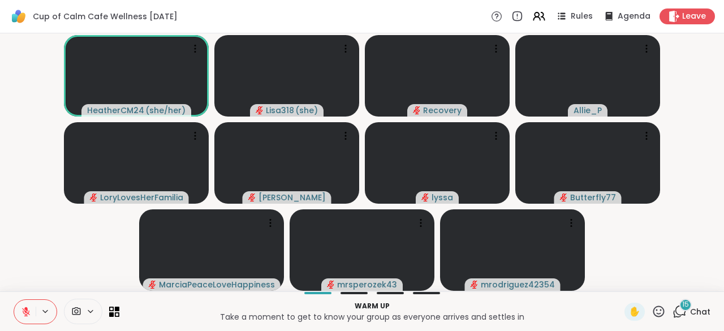
click at [673, 315] on icon at bounding box center [680, 311] width 14 height 14
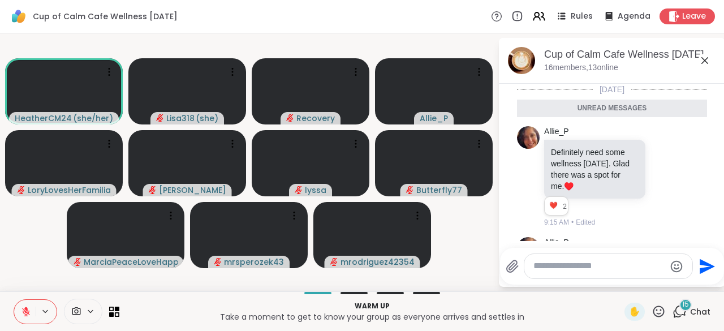
scroll to position [1522, 0]
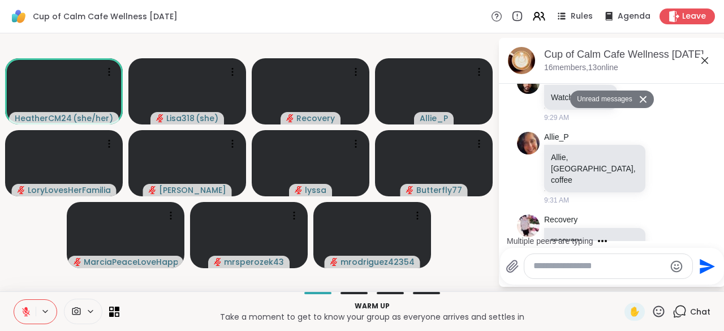
click at [537, 269] on textarea "Type your message" at bounding box center [600, 266] width 132 height 12
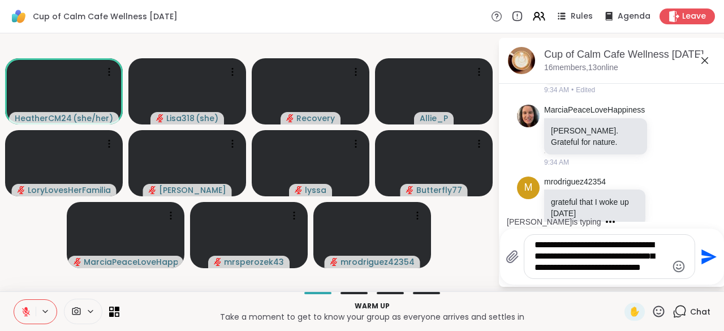
scroll to position [1875, 0]
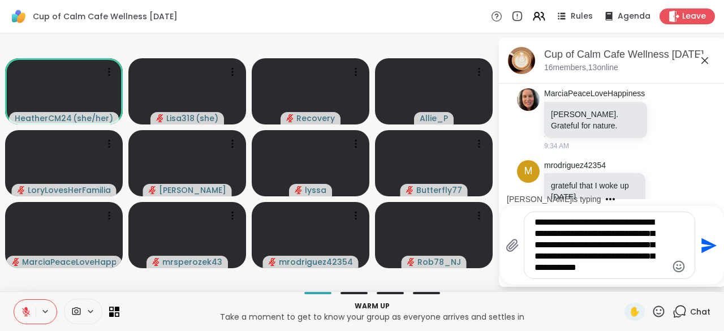
type textarea "**********"
click at [699, 255] on button "Send" at bounding box center [707, 245] width 25 height 25
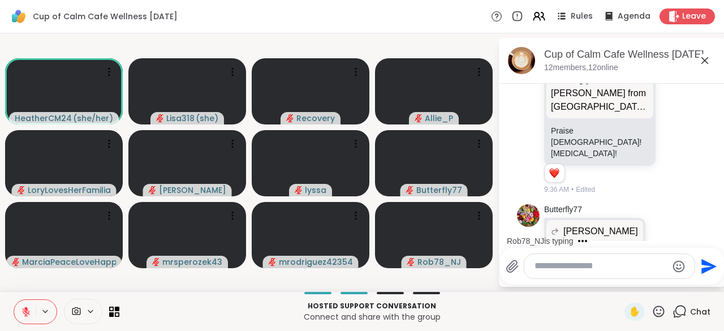
scroll to position [3005, 0]
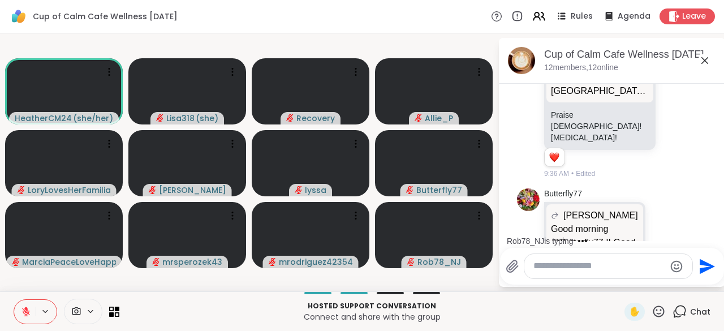
scroll to position [3088, 0]
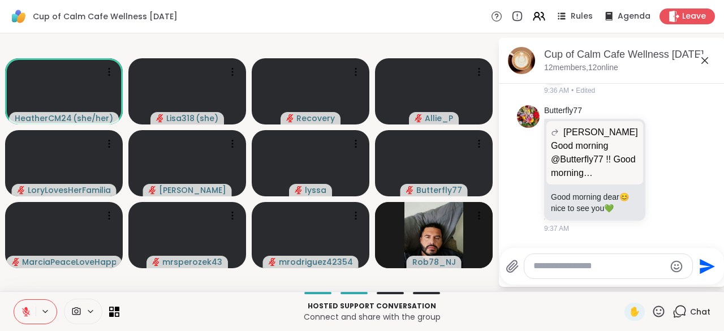
click at [546, 267] on textarea "Type your message" at bounding box center [600, 266] width 132 height 12
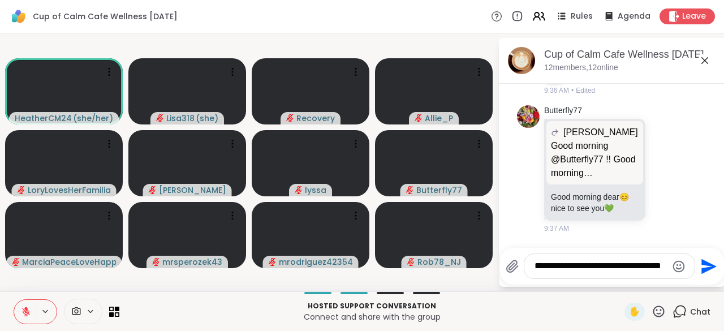
type textarea "**********"
click at [700, 272] on icon "Send" at bounding box center [708, 266] width 18 height 18
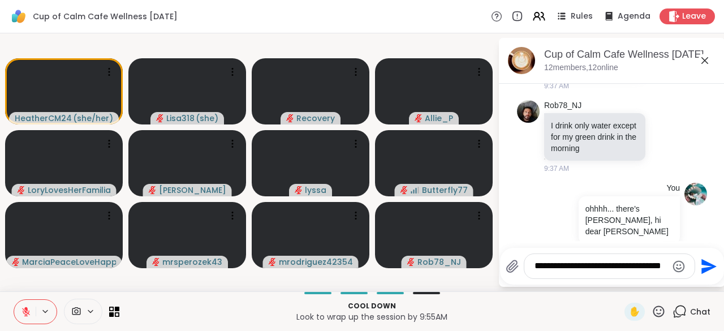
scroll to position [3230, 0]
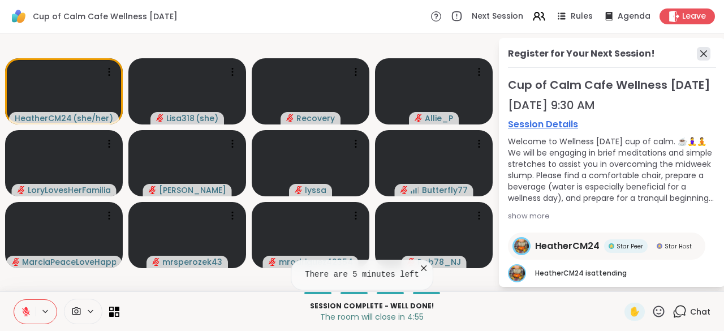
click at [697, 54] on icon at bounding box center [704, 54] width 14 height 14
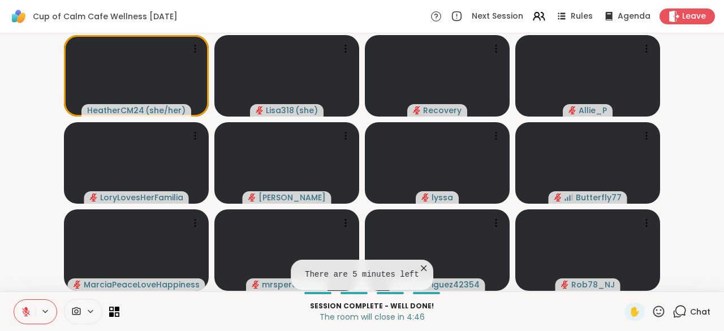
click at [418, 273] on icon at bounding box center [423, 268] width 11 height 11
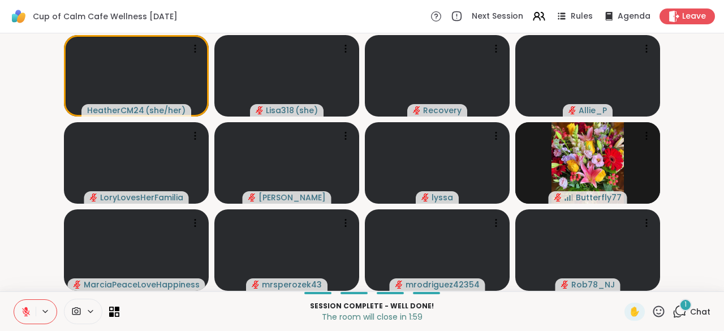
click at [673, 315] on div "1 Chat" at bounding box center [692, 312] width 38 height 18
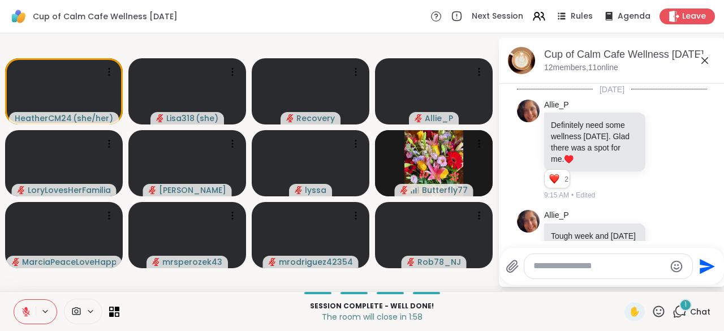
scroll to position [3774, 0]
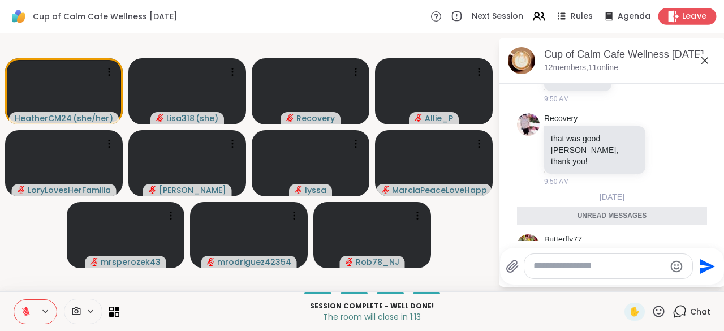
click at [696, 18] on div "Leave" at bounding box center [688, 16] width 58 height 16
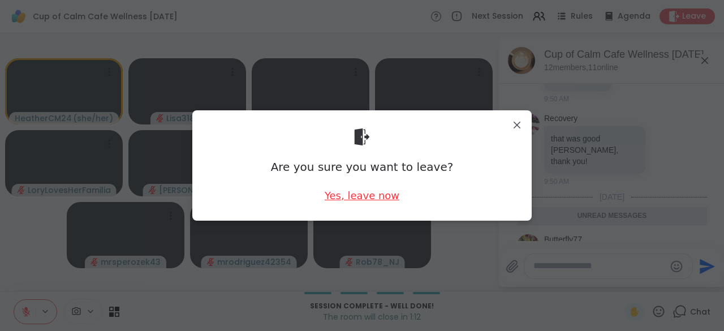
click at [381, 200] on div "Yes, leave now" at bounding box center [362, 195] width 75 height 14
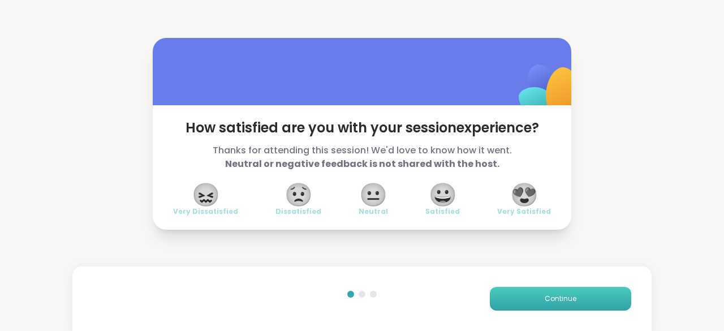
click at [574, 299] on button "Continue" at bounding box center [560, 299] width 141 height 24
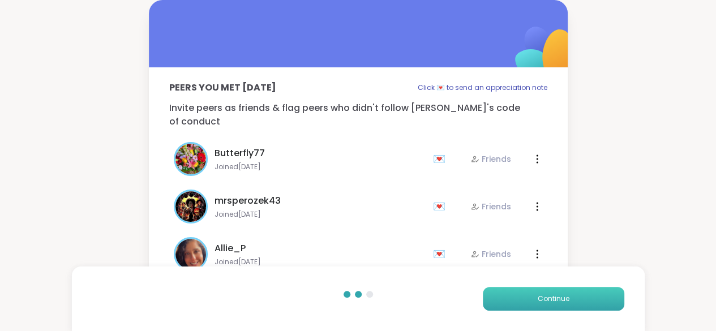
click at [584, 299] on button "Continue" at bounding box center [553, 299] width 141 height 24
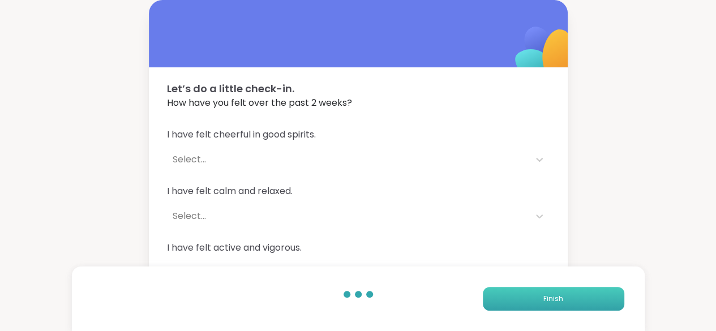
click at [585, 298] on button "Finish" at bounding box center [553, 299] width 141 height 24
